Goal: Browse casually

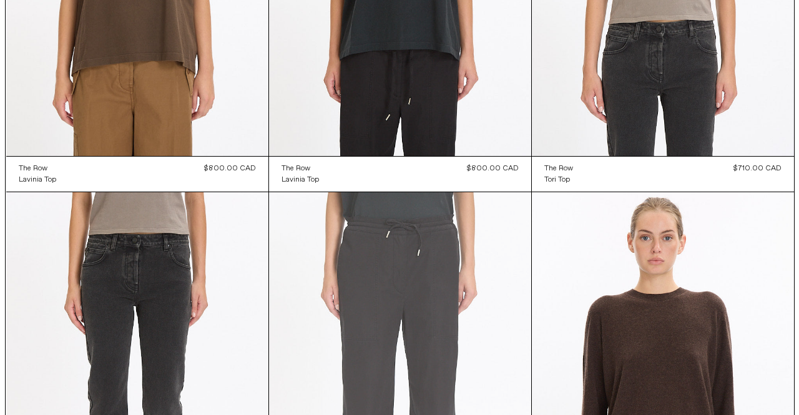
scroll to position [312, 0]
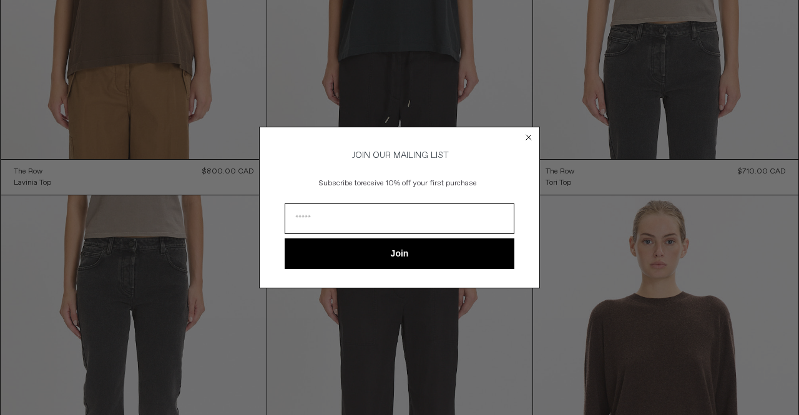
click at [527, 137] on icon "Close dialog" at bounding box center [528, 137] width 5 height 5
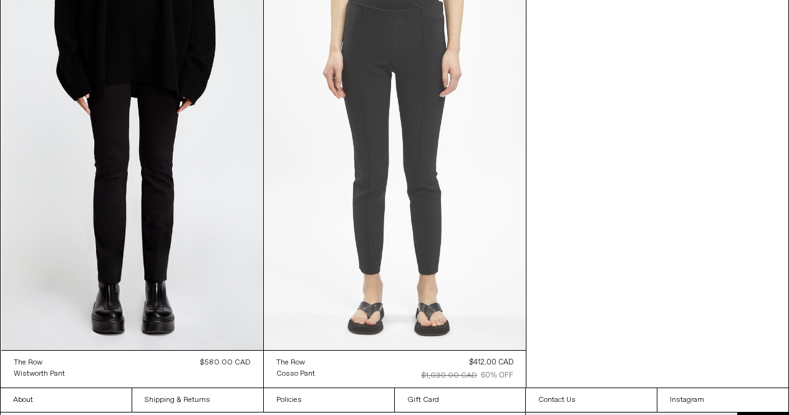
scroll to position [15612, 0]
